Goal: Register for event/course

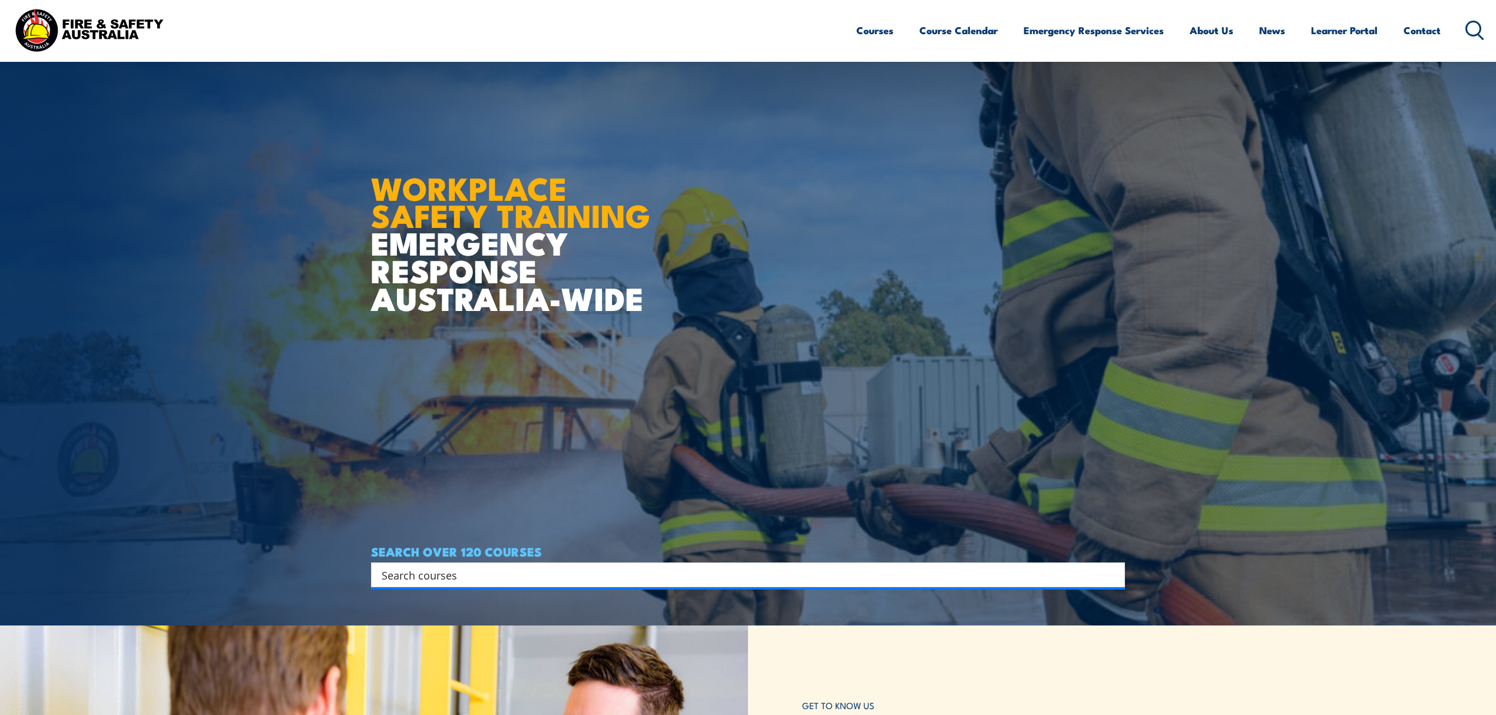
scroll to position [78, 0]
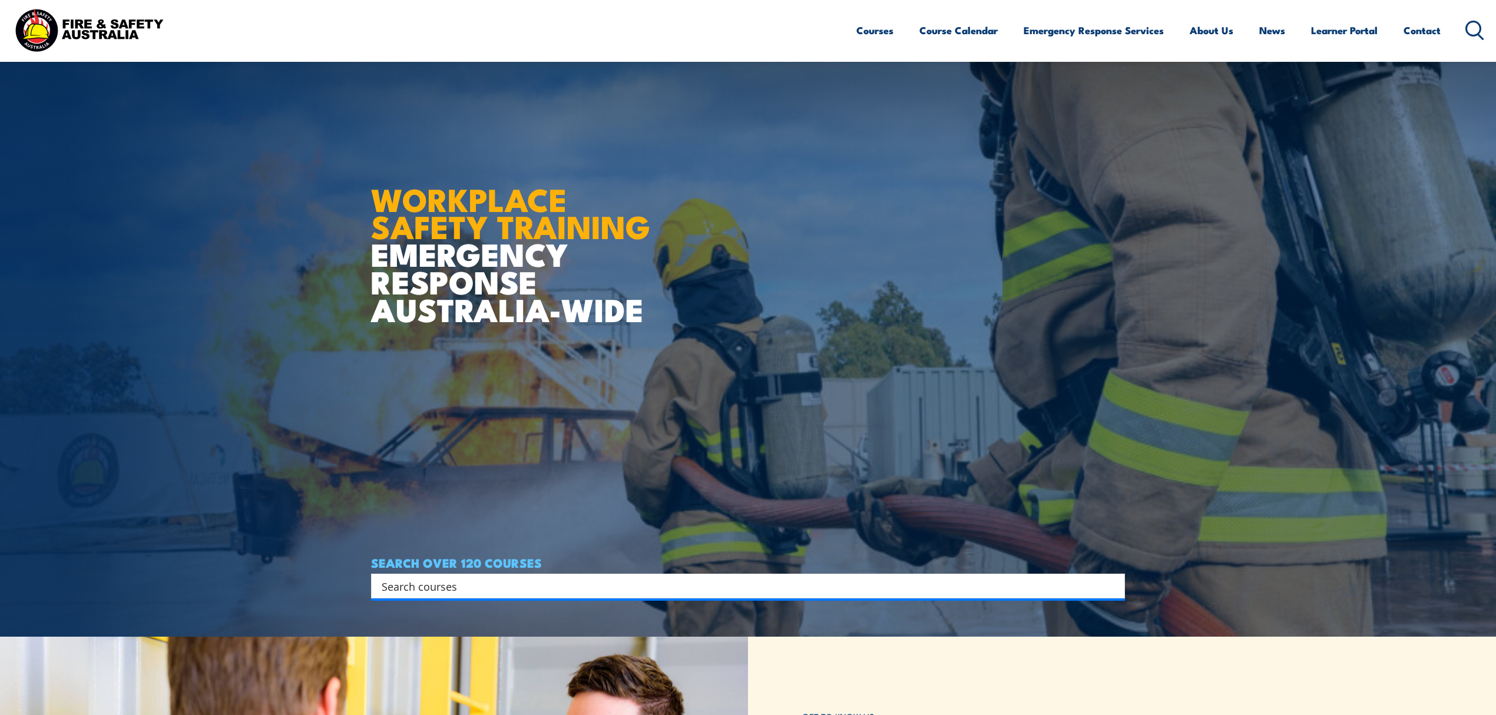
drag, startPoint x: 376, startPoint y: 205, endPoint x: 684, endPoint y: 302, distance: 323.0
click at [684, 302] on article "WORKPLACE SAFETY TRAINING EMERGENCY RESPONSE AUSTRALIA-WIDE SEARCH OVER 120 COU…" at bounding box center [748, 279] width 754 height 715
click at [410, 589] on input "Search input" at bounding box center [740, 586] width 717 height 18
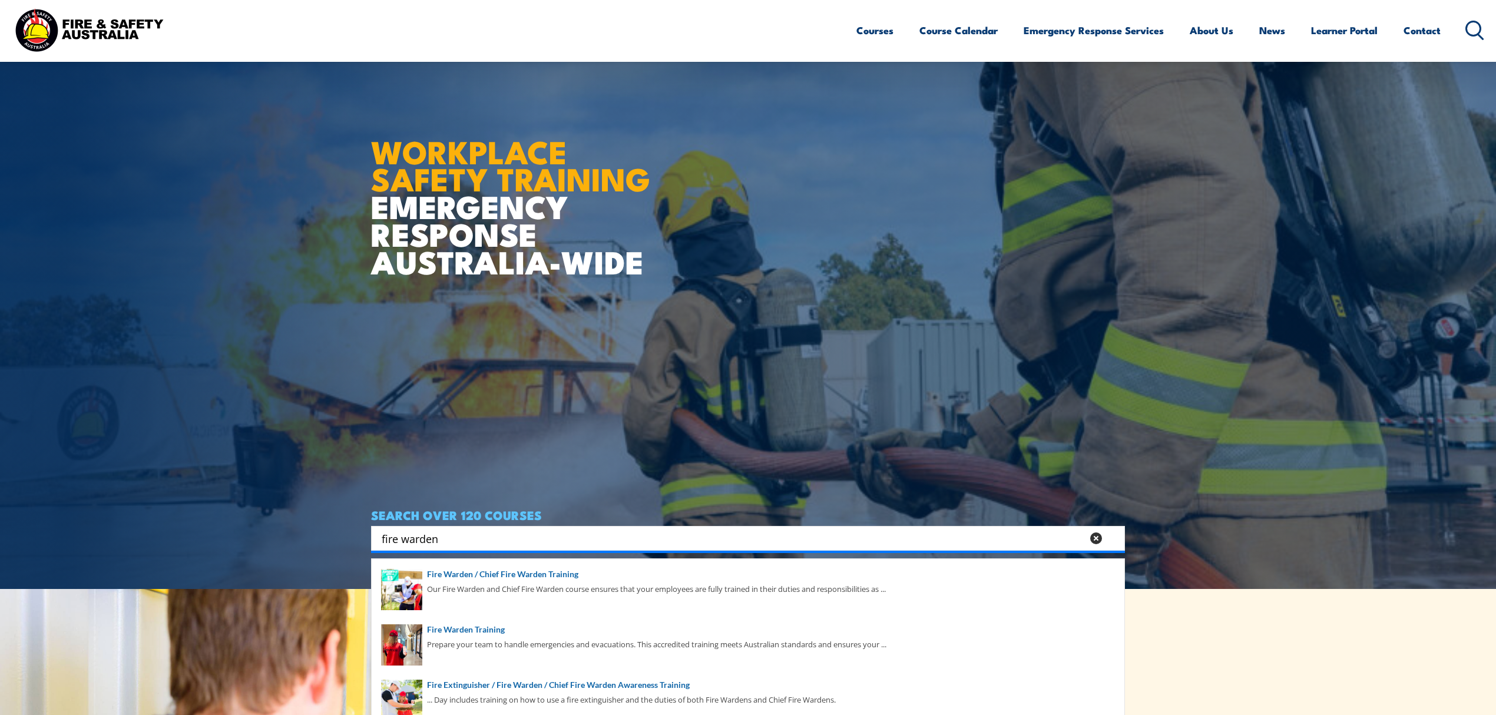
scroll to position [157, 0]
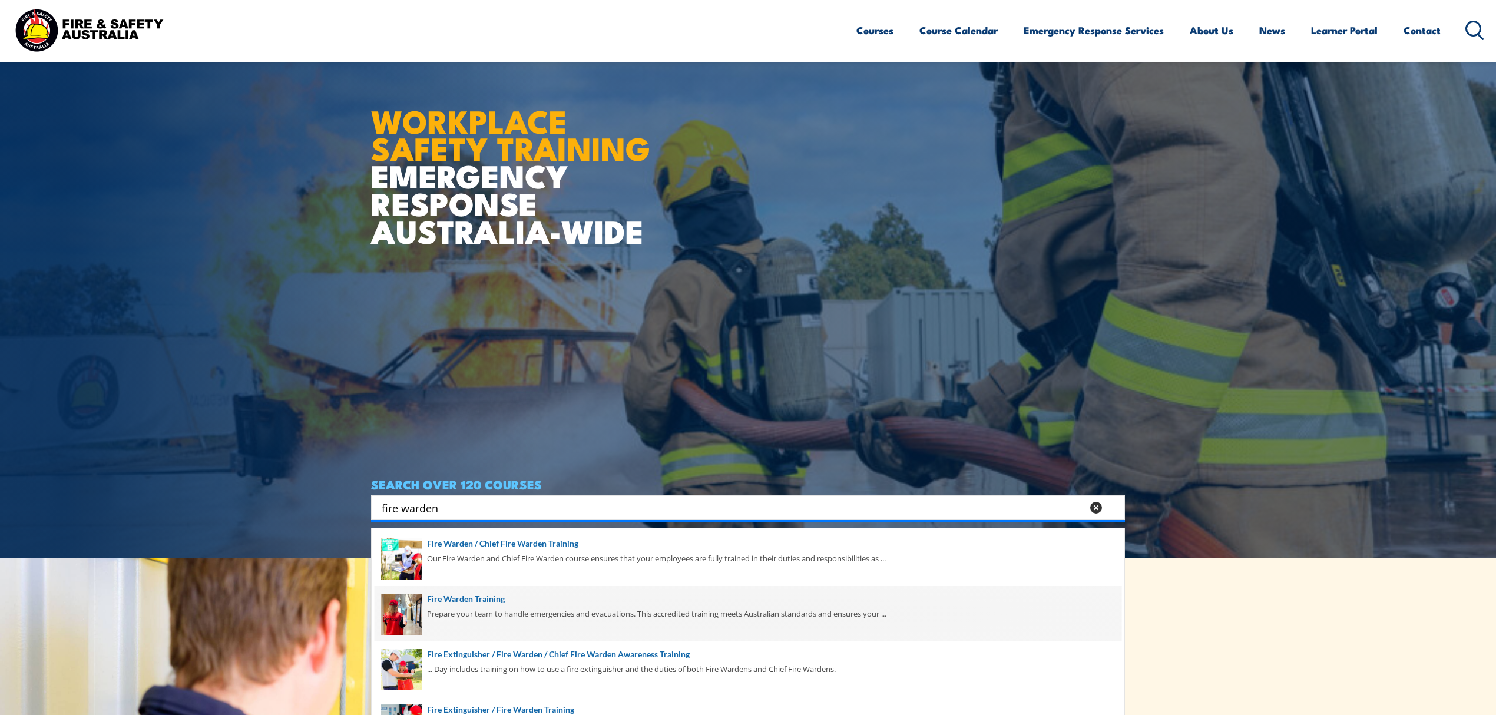
type input "fire warden"
click at [463, 618] on span at bounding box center [748, 613] width 747 height 55
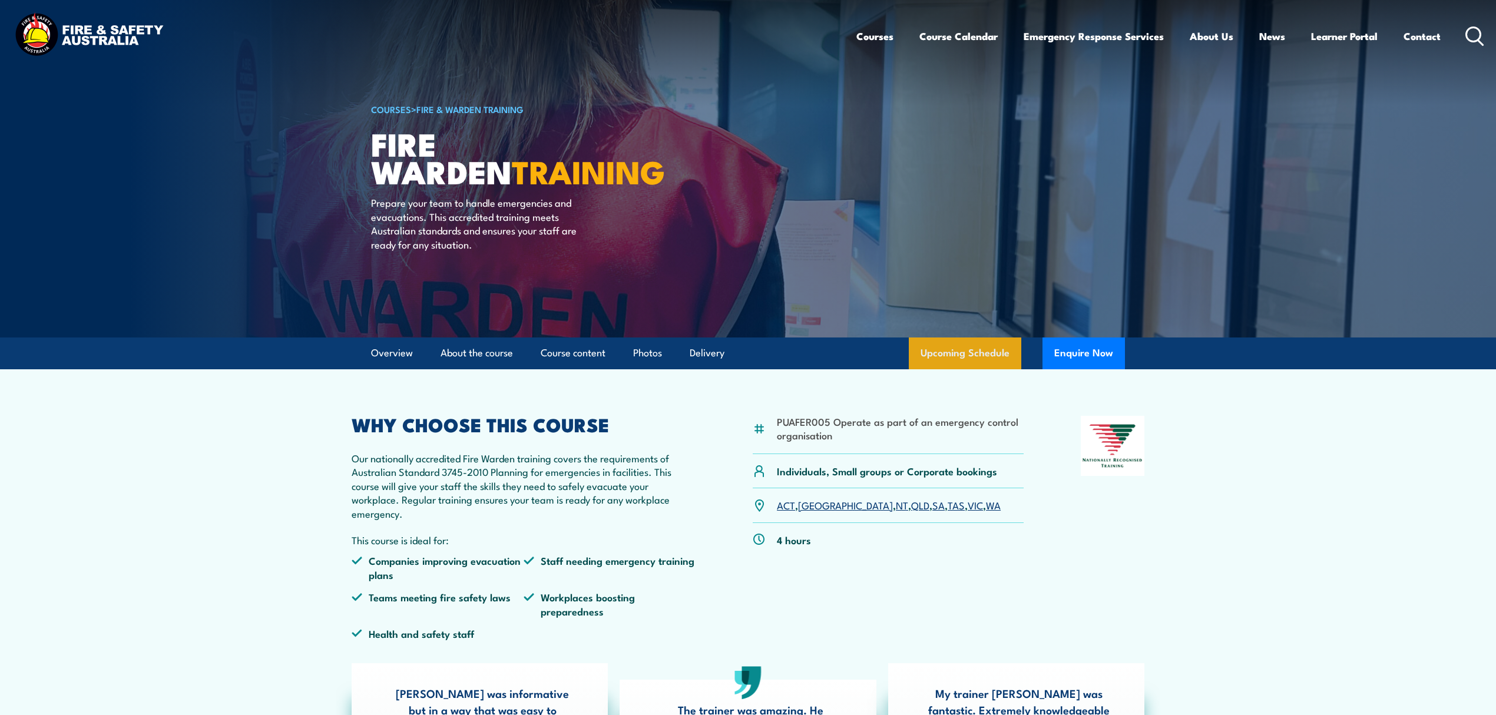
click at [952, 347] on link "Upcoming Schedule" at bounding box center [965, 353] width 112 height 32
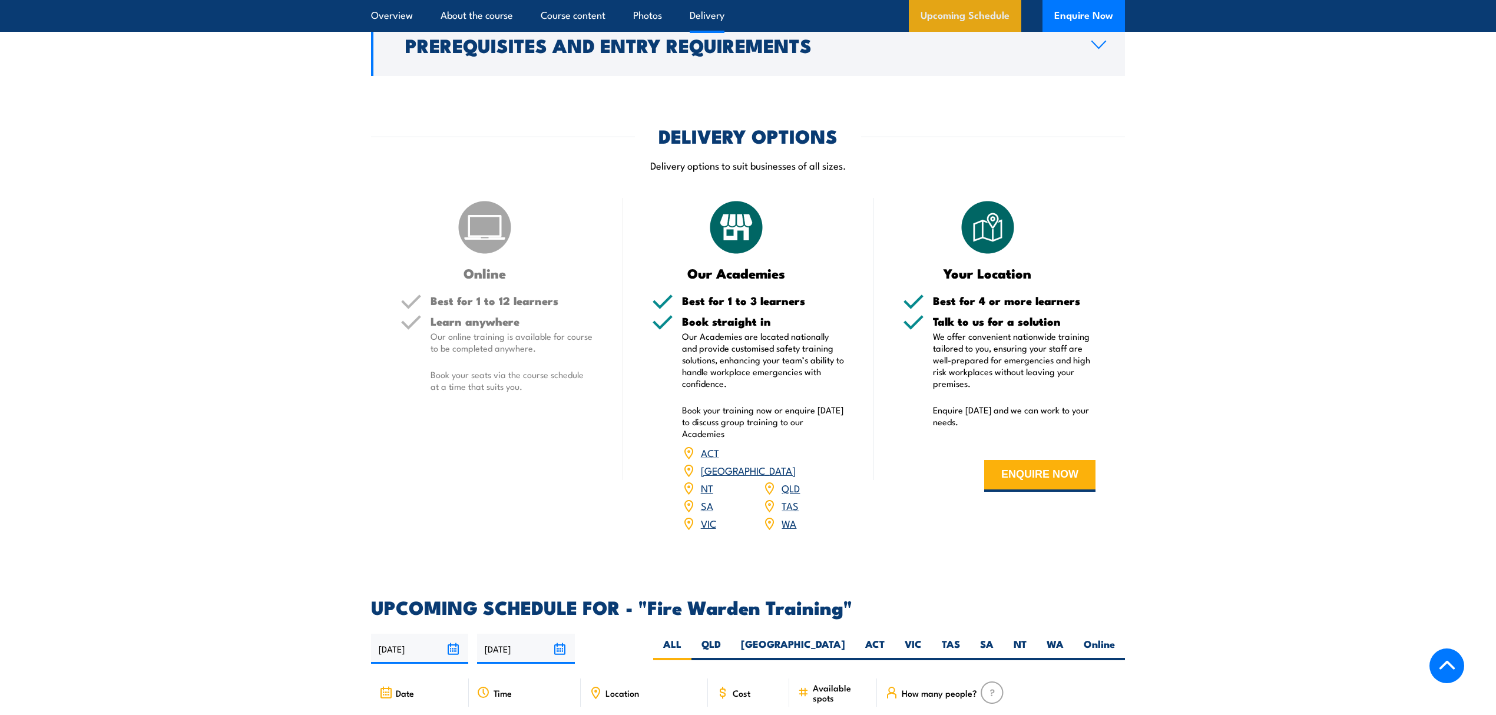
scroll to position [2190, 0]
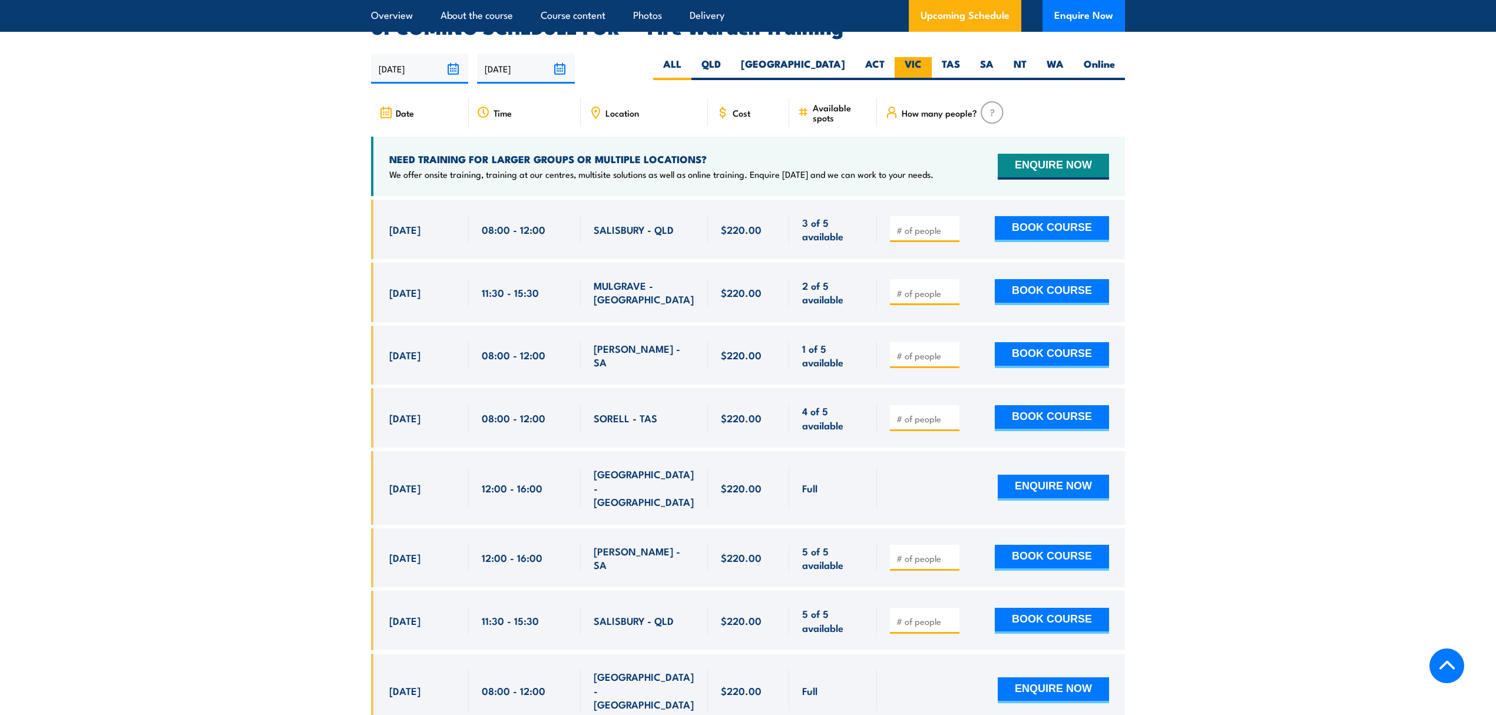
click at [916, 57] on label "VIC" at bounding box center [913, 68] width 37 height 23
click at [922, 57] on input "VIC" at bounding box center [926, 61] width 8 height 8
radio input "true"
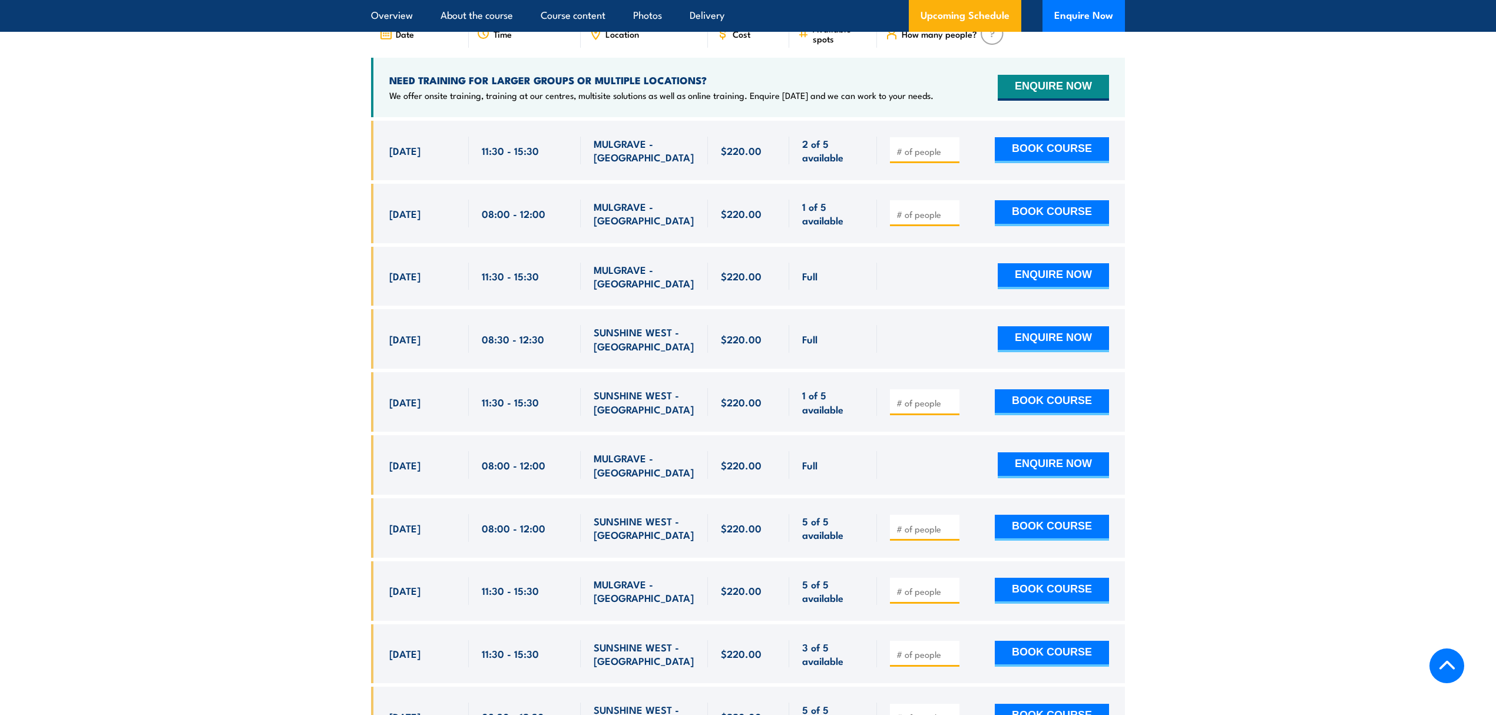
scroll to position [2347, 0]
